Goal: Book appointment/travel/reservation

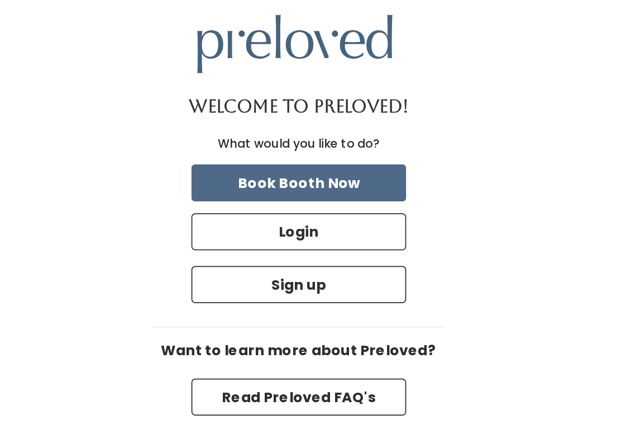
click at [249, 174] on button "Book Booth Now" at bounding box center [310, 184] width 123 height 21
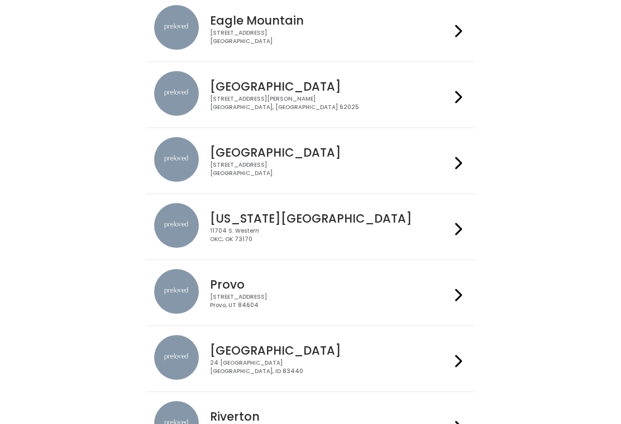
scroll to position [117, 0]
click at [466, 287] on div at bounding box center [459, 292] width 16 height 47
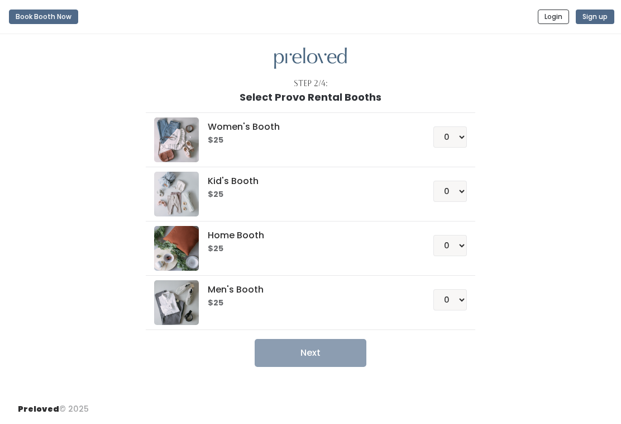
click at [183, 243] on img at bounding box center [176, 248] width 45 height 45
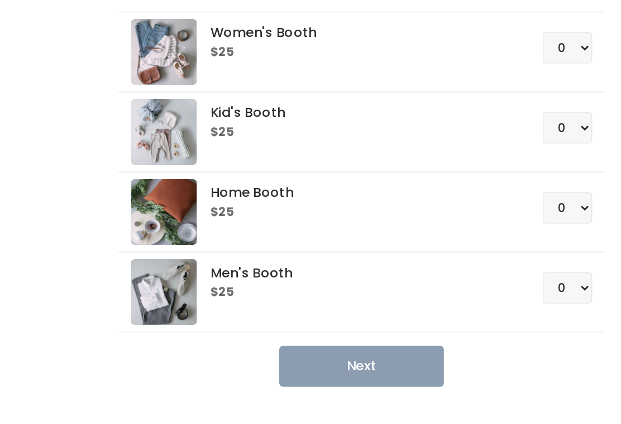
click at [154, 226] on img at bounding box center [176, 248] width 45 height 45
click at [208, 230] on h5 "Home Booth" at bounding box center [307, 235] width 198 height 10
click at [434, 235] on select "0 1 2 3 4" at bounding box center [451, 245] width 34 height 21
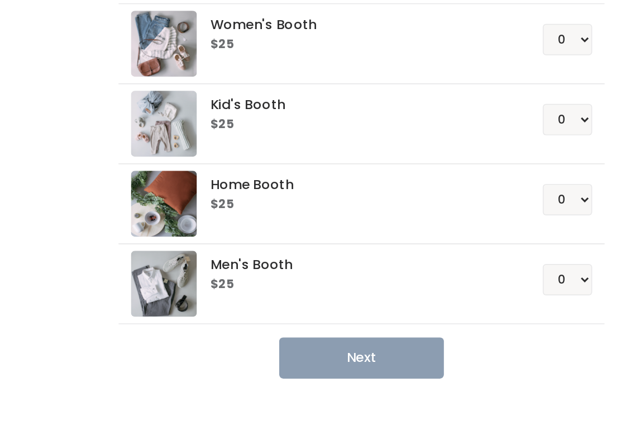
scroll to position [19, 0]
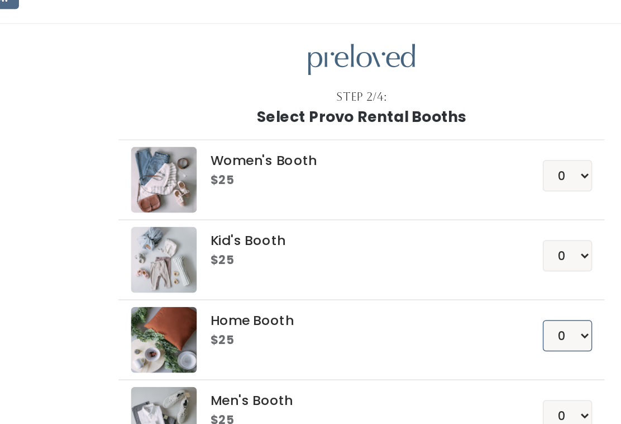
click at [434, 235] on select "0 1 2 3 4" at bounding box center [451, 245] width 34 height 21
select select "1"
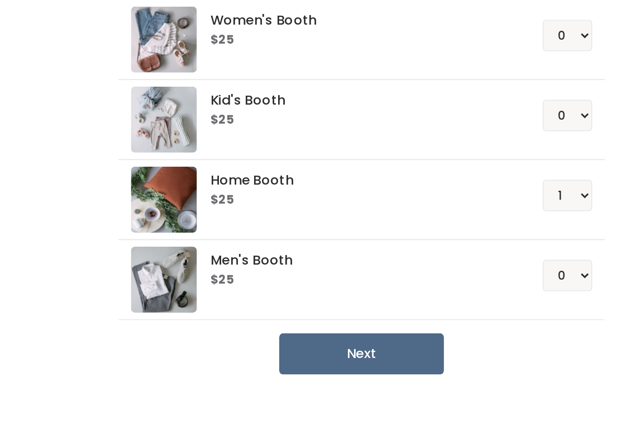
click at [255, 339] on button "Next" at bounding box center [311, 353] width 112 height 28
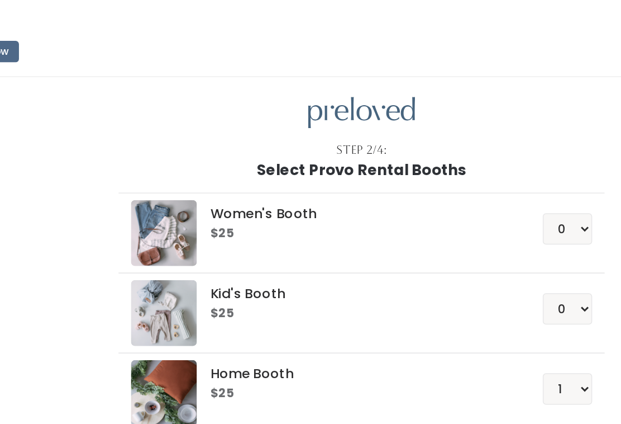
scroll to position [0, 0]
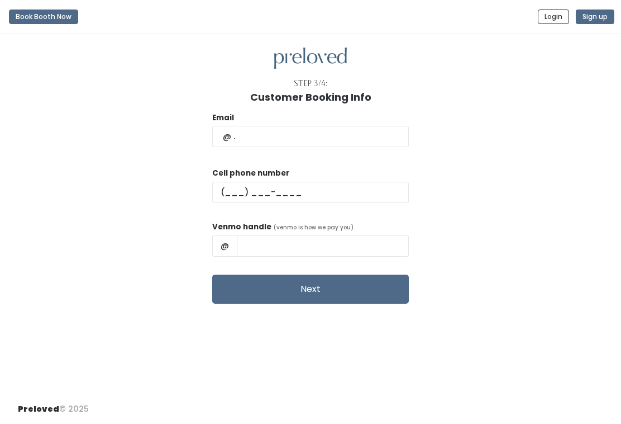
click at [320, 290] on button "Next" at bounding box center [310, 288] width 197 height 29
